Goal: Find specific page/section: Find specific page/section

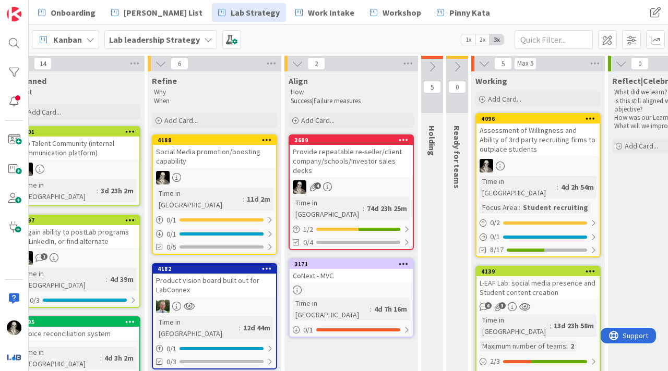
scroll to position [87, 883]
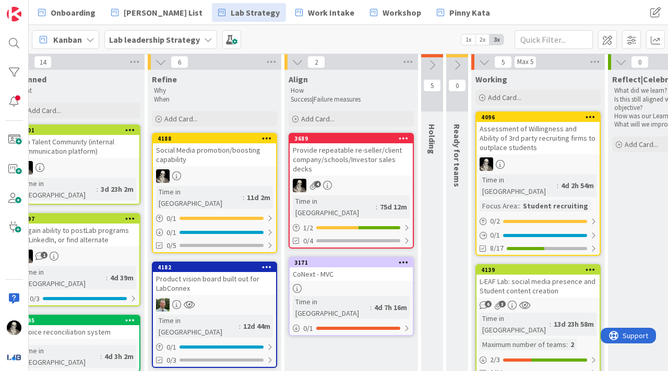
click at [354, 167] on div "Provide repeatable re-seller/client company/schools/Investor sales decks" at bounding box center [351, 159] width 123 height 32
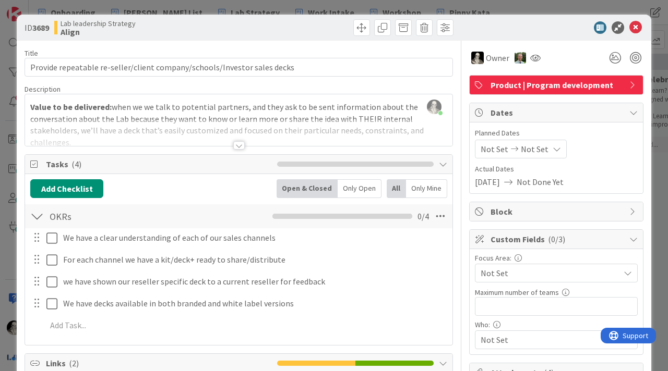
click at [239, 142] on div at bounding box center [238, 145] width 11 height 8
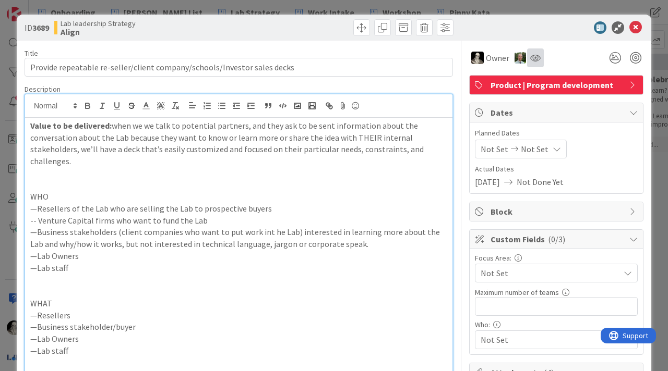
click at [535, 53] on div at bounding box center [535, 58] width 17 height 19
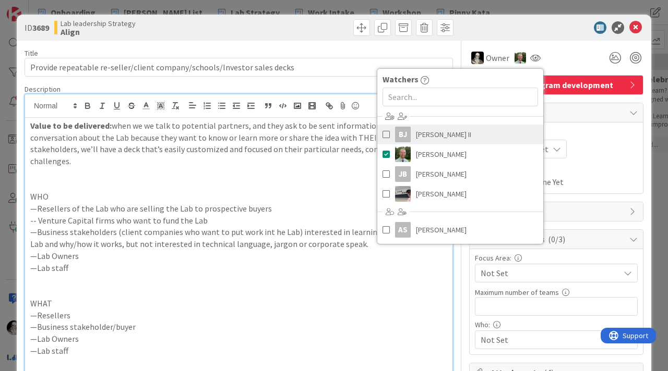
click at [385, 133] on span at bounding box center [385, 135] width 7 height 16
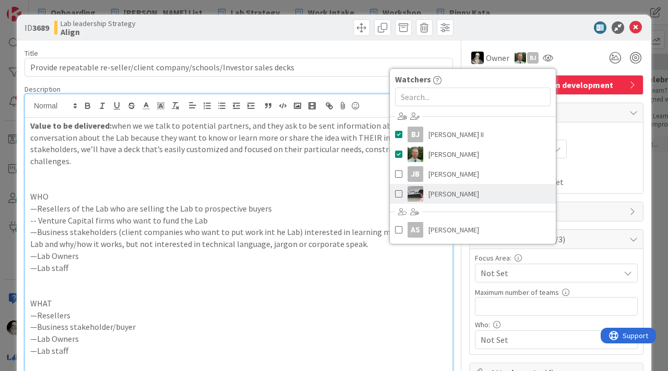
click at [398, 194] on span at bounding box center [398, 194] width 7 height 16
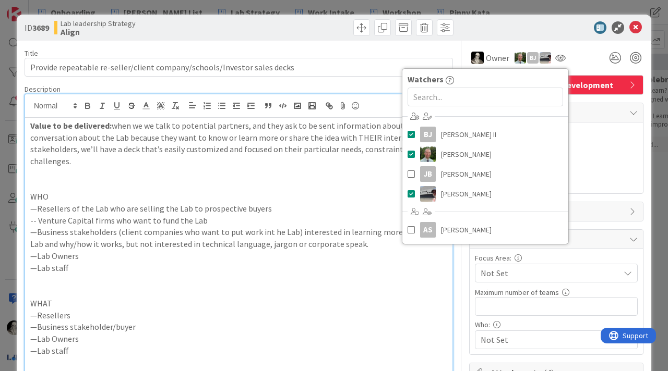
click at [400, 288] on p at bounding box center [238, 292] width 417 height 12
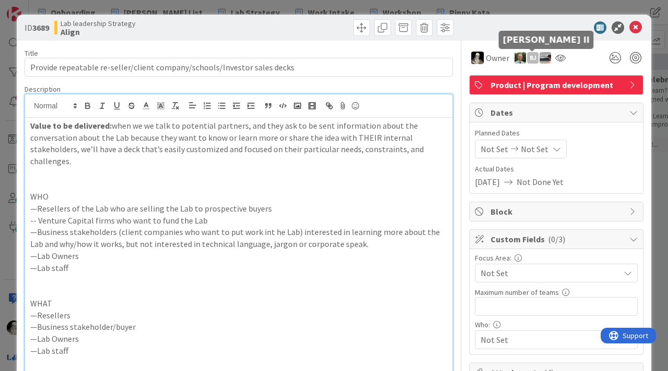
click at [533, 59] on div "BJ" at bounding box center [532, 57] width 11 height 11
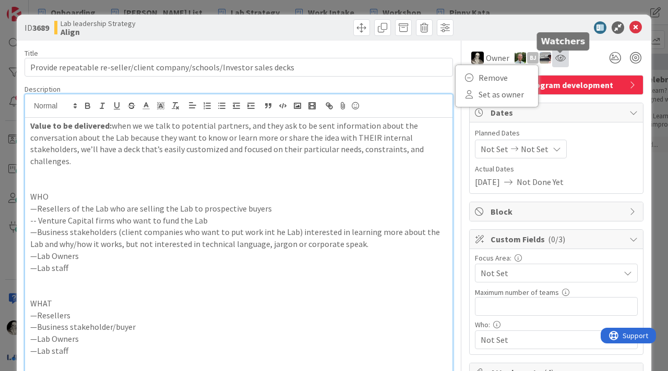
click at [558, 56] on icon at bounding box center [560, 58] width 10 height 8
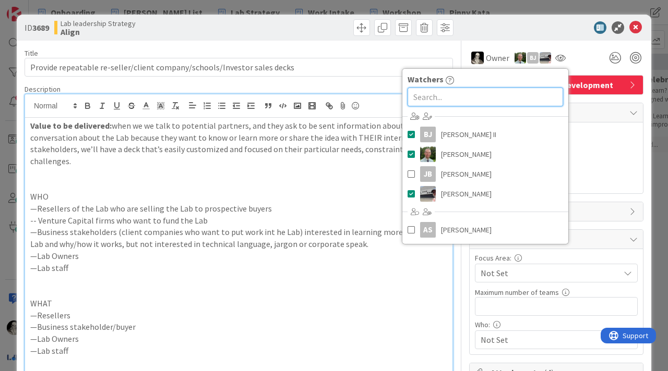
click at [476, 97] on input "text" at bounding box center [484, 97] width 155 height 19
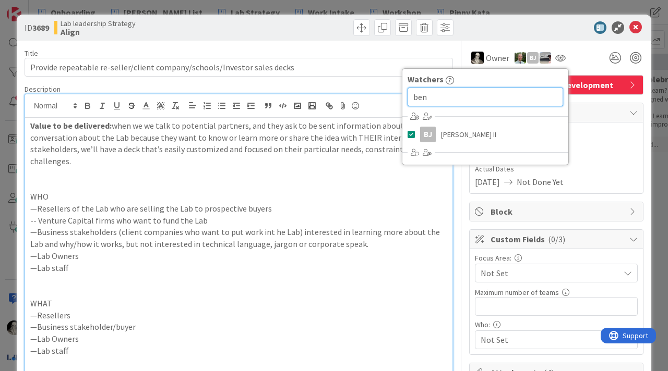
type input "ben"
click at [608, 152] on div "Not Set Not Set" at bounding box center [556, 149] width 163 height 19
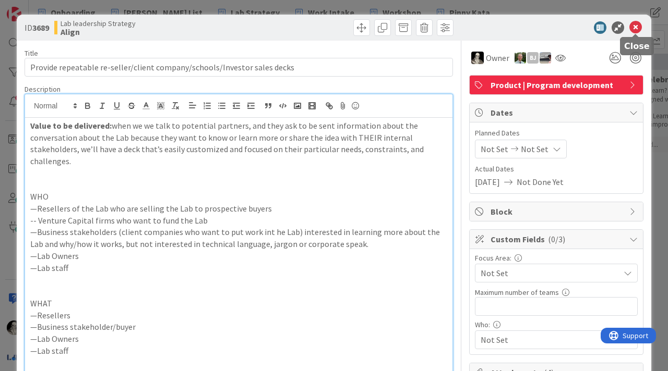
click at [637, 29] on icon at bounding box center [635, 27] width 13 height 13
